Goal: Information Seeking & Learning: Learn about a topic

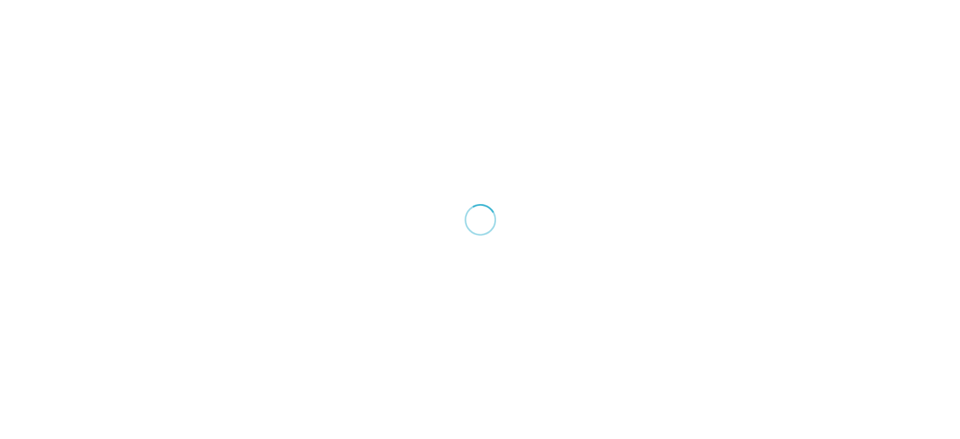
click at [219, 164] on div at bounding box center [480, 219] width 960 height 439
drag, startPoint x: 440, startPoint y: 136, endPoint x: 137, endPoint y: -56, distance: 359.1
click at [137, 0] on html "Products Online Ordering Free forever. Get more first party customers. Contactl…" at bounding box center [480, 219] width 960 height 439
